Goal: Transaction & Acquisition: Purchase product/service

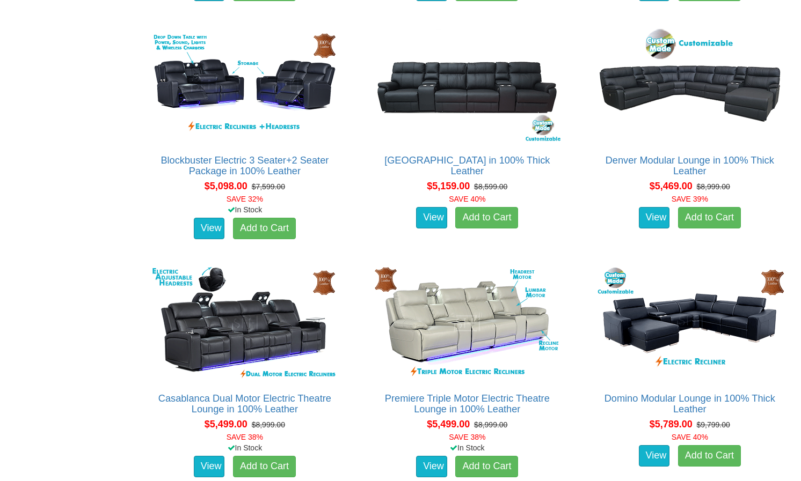
scroll to position [3312, 0]
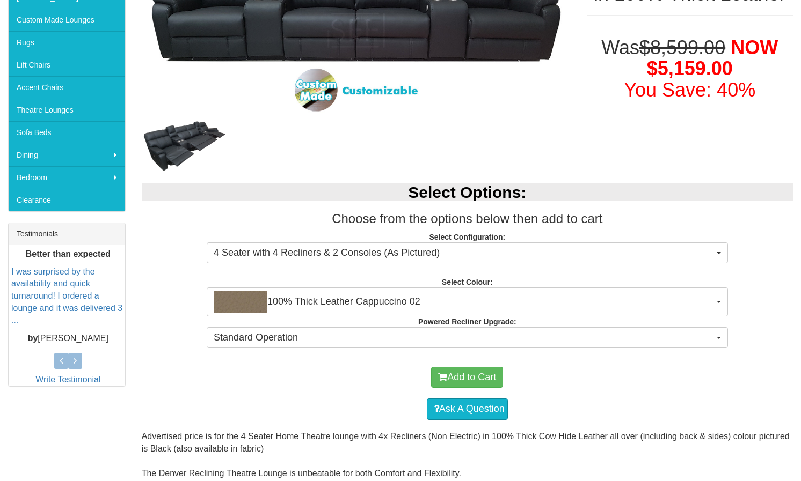
scroll to position [237, 0]
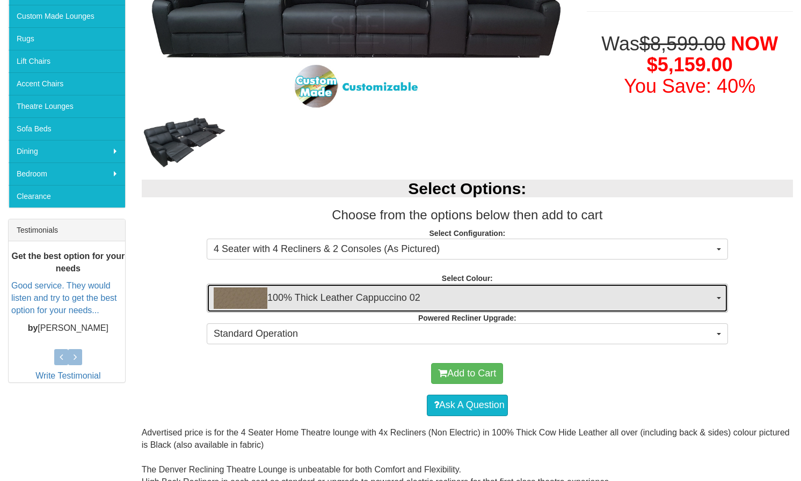
click at [431, 295] on span "100% Thick Leather Cappuccino 02" at bounding box center [464, 298] width 500 height 21
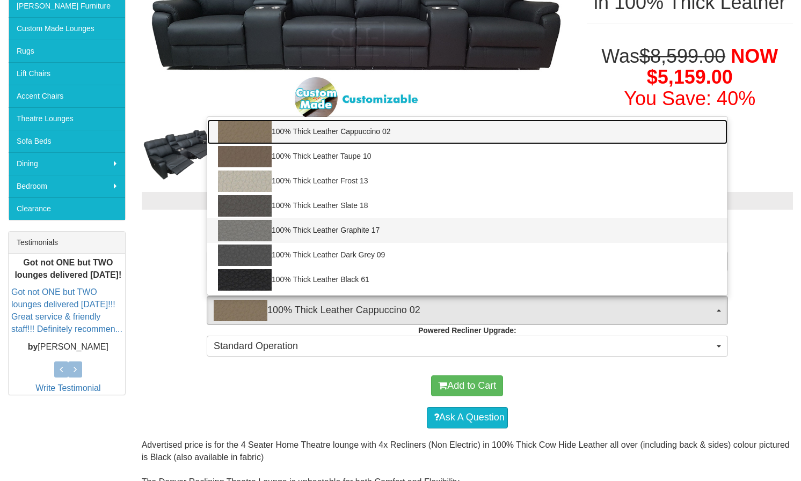
scroll to position [224, 0]
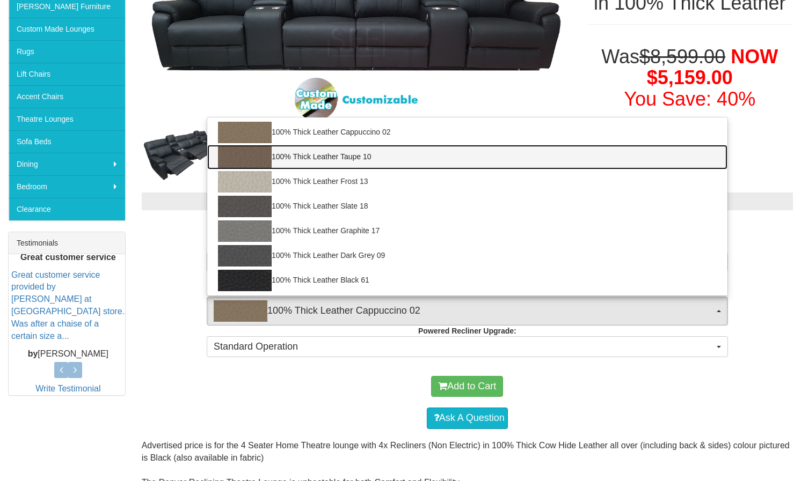
click at [353, 158] on link "100% Thick Leather Taupe 10" at bounding box center [467, 157] width 520 height 25
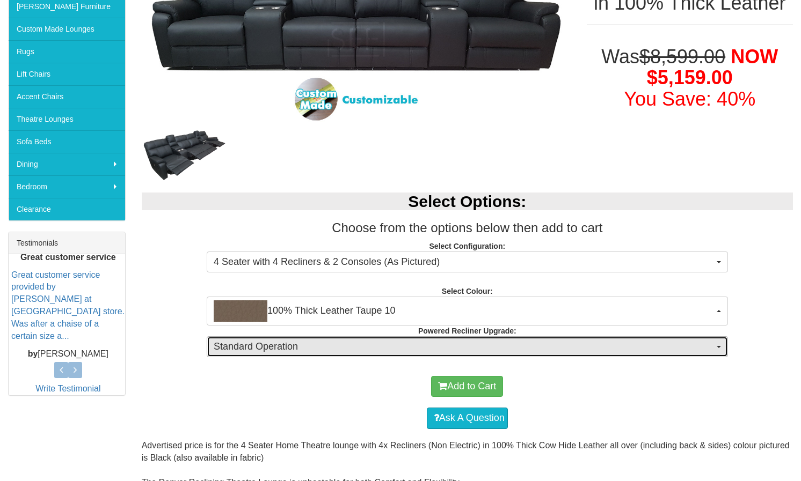
click at [381, 345] on span "Standard Operation" at bounding box center [464, 347] width 500 height 14
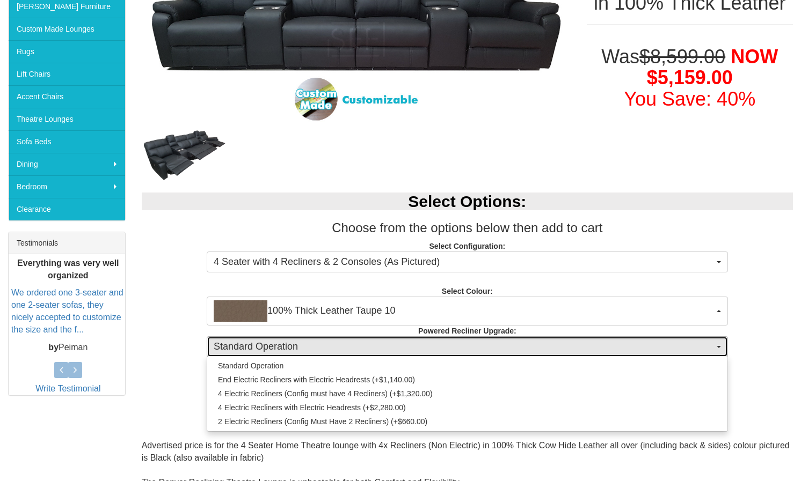
click at [381, 345] on span "Standard Operation" at bounding box center [464, 347] width 500 height 14
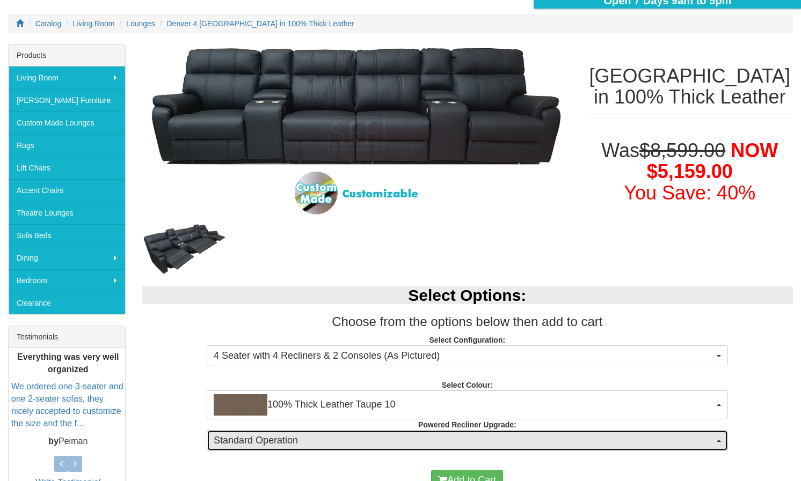
scroll to position [127, 0]
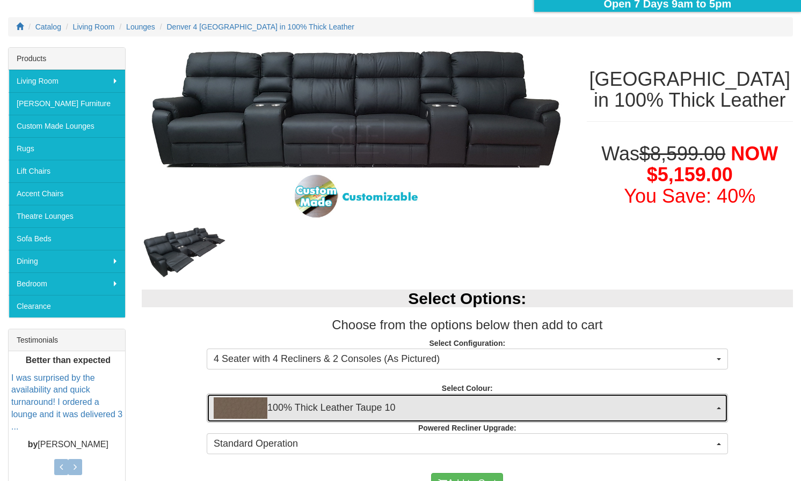
click at [365, 406] on span "100% Thick Leather Taupe 10" at bounding box center [464, 408] width 500 height 21
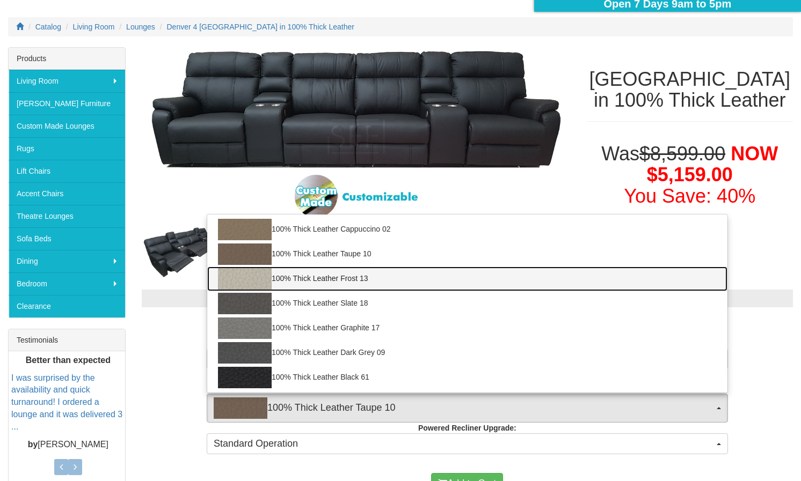
click at [270, 280] on img at bounding box center [245, 278] width 54 height 21
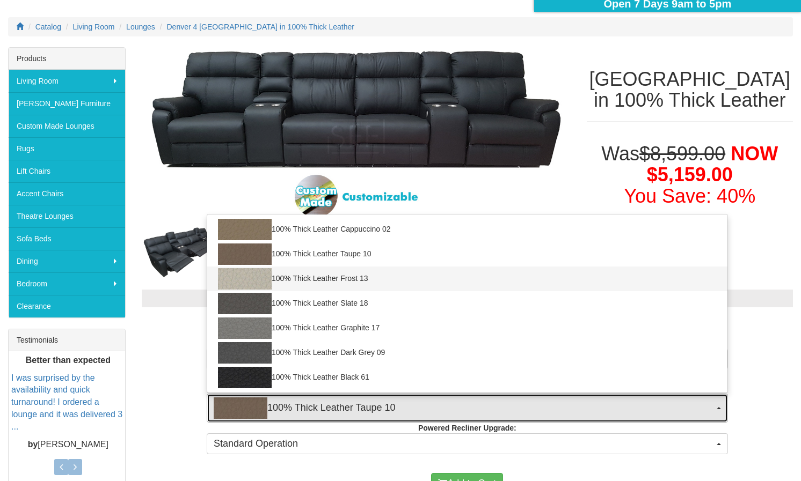
select select "1946"
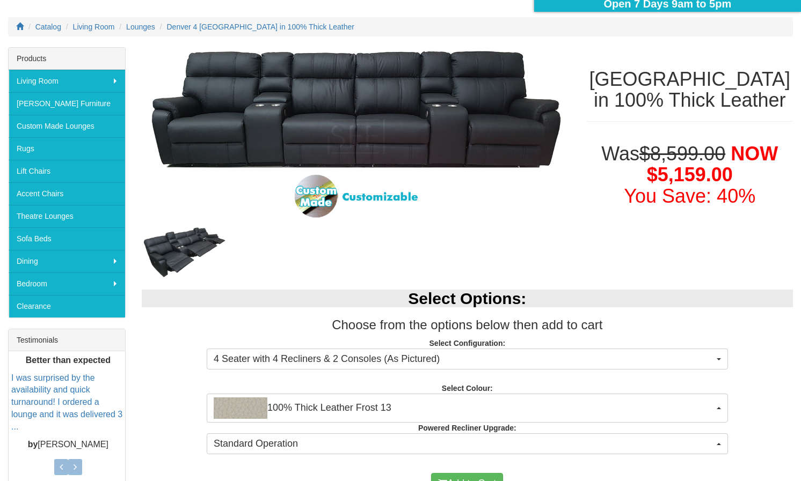
click at [318, 260] on div at bounding box center [356, 252] width 429 height 53
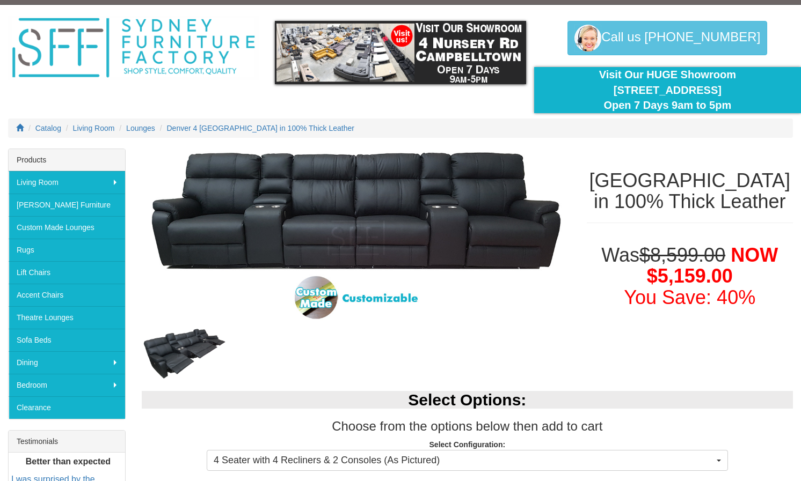
scroll to position [0, 0]
